Goal: Find specific page/section: Find specific page/section

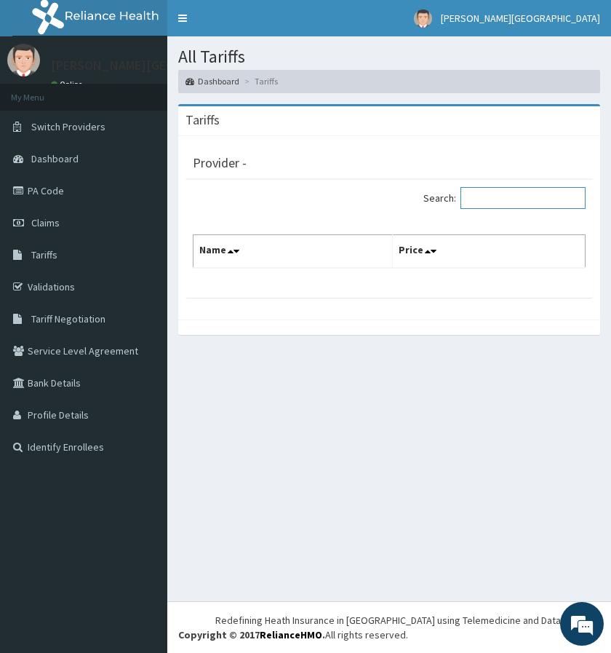
click at [517, 207] on input "Search:" at bounding box center [523, 198] width 125 height 22
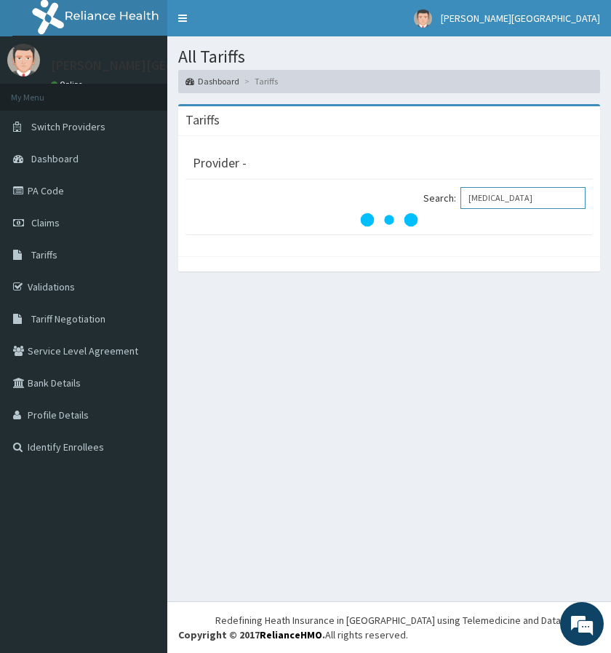
type input "[MEDICAL_DATA]"
click at [508, 197] on input "[MEDICAL_DATA]" at bounding box center [523, 198] width 125 height 22
click at [496, 199] on input "[MEDICAL_DATA]" at bounding box center [523, 198] width 125 height 22
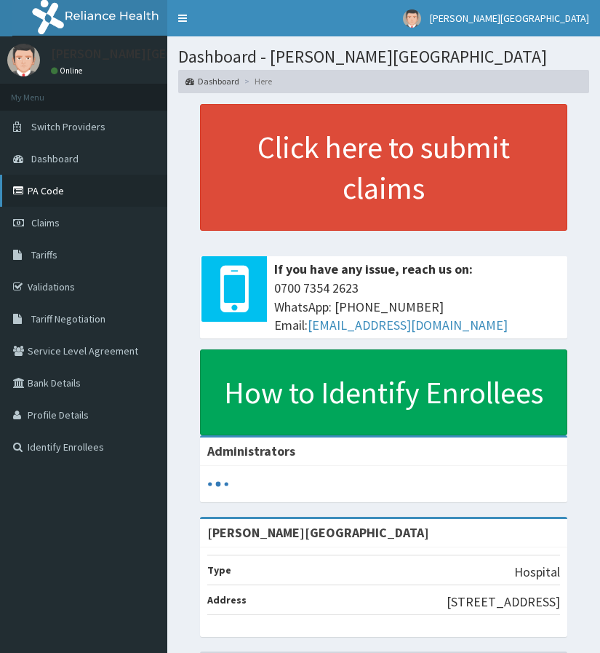
click at [83, 199] on link "PA Code" at bounding box center [83, 191] width 167 height 32
click at [83, 198] on link "PA Code" at bounding box center [83, 191] width 167 height 32
click at [87, 183] on link "PA Code" at bounding box center [83, 191] width 167 height 32
click at [81, 194] on link "PA Code" at bounding box center [83, 191] width 167 height 32
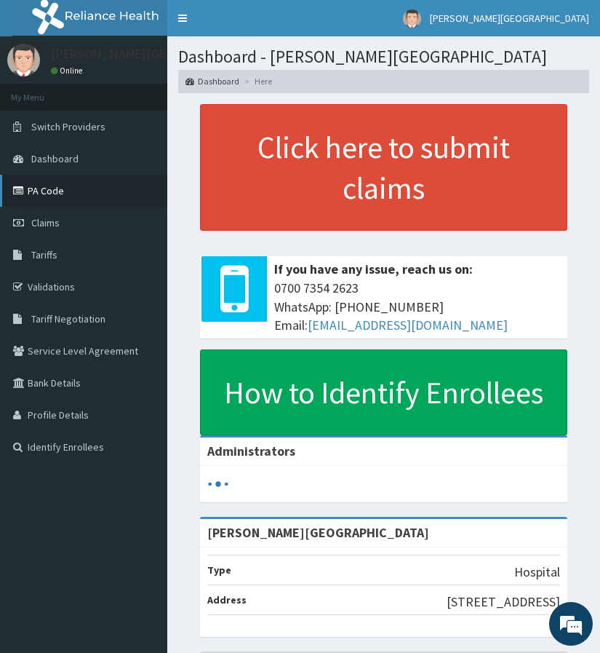
click at [81, 194] on link "PA Code" at bounding box center [83, 191] width 167 height 32
click at [80, 193] on link "PA Code" at bounding box center [83, 191] width 167 height 32
click at [79, 192] on link "PA Code" at bounding box center [83, 191] width 167 height 32
click at [76, 191] on link "PA Code" at bounding box center [83, 191] width 167 height 32
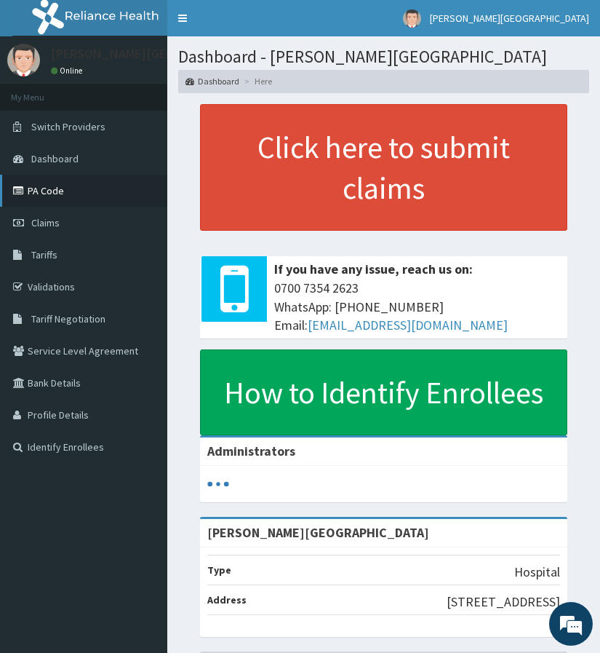
click at [76, 191] on link "PA Code" at bounding box center [83, 191] width 167 height 32
click at [74, 191] on link "PA Code" at bounding box center [83, 191] width 167 height 32
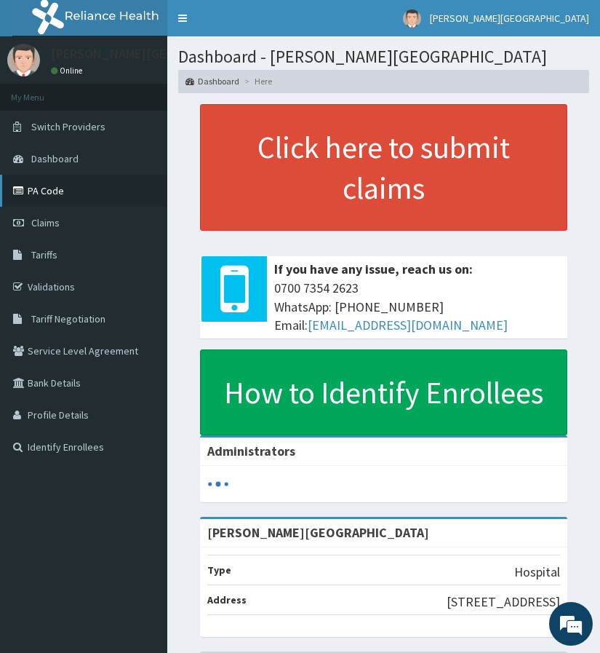
click at [72, 194] on link "PA Code" at bounding box center [83, 191] width 167 height 32
click at [72, 195] on link "PA Code" at bounding box center [83, 191] width 167 height 32
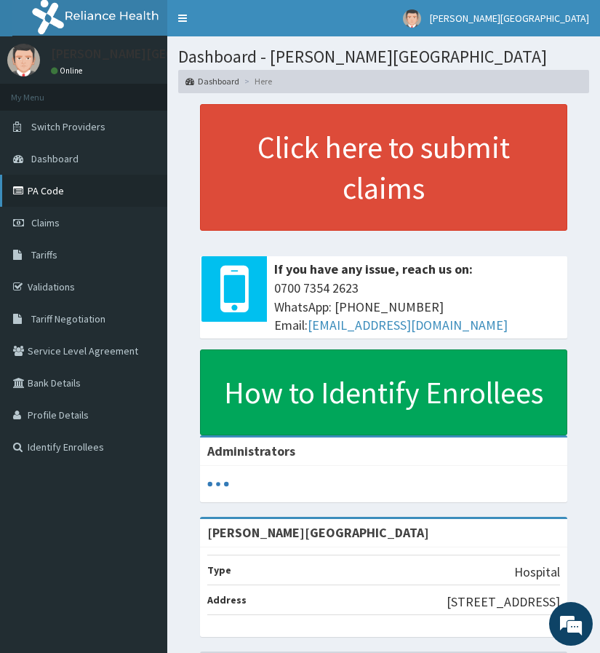
click at [72, 197] on link "PA Code" at bounding box center [83, 191] width 167 height 32
click at [68, 202] on link "PA Code" at bounding box center [83, 191] width 167 height 32
click at [81, 187] on link "PA Code" at bounding box center [83, 191] width 167 height 32
click at [44, 183] on link "PA Code" at bounding box center [83, 191] width 167 height 32
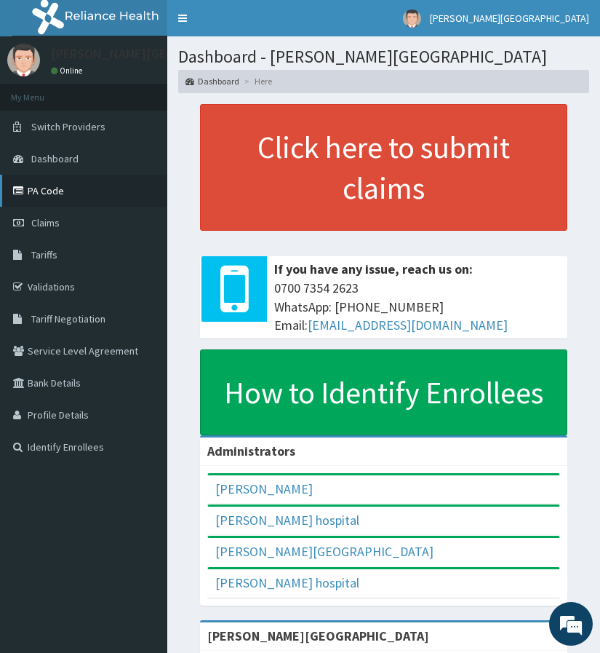
click at [49, 191] on link "PA Code" at bounding box center [83, 191] width 167 height 32
